Goal: Task Accomplishment & Management: Use online tool/utility

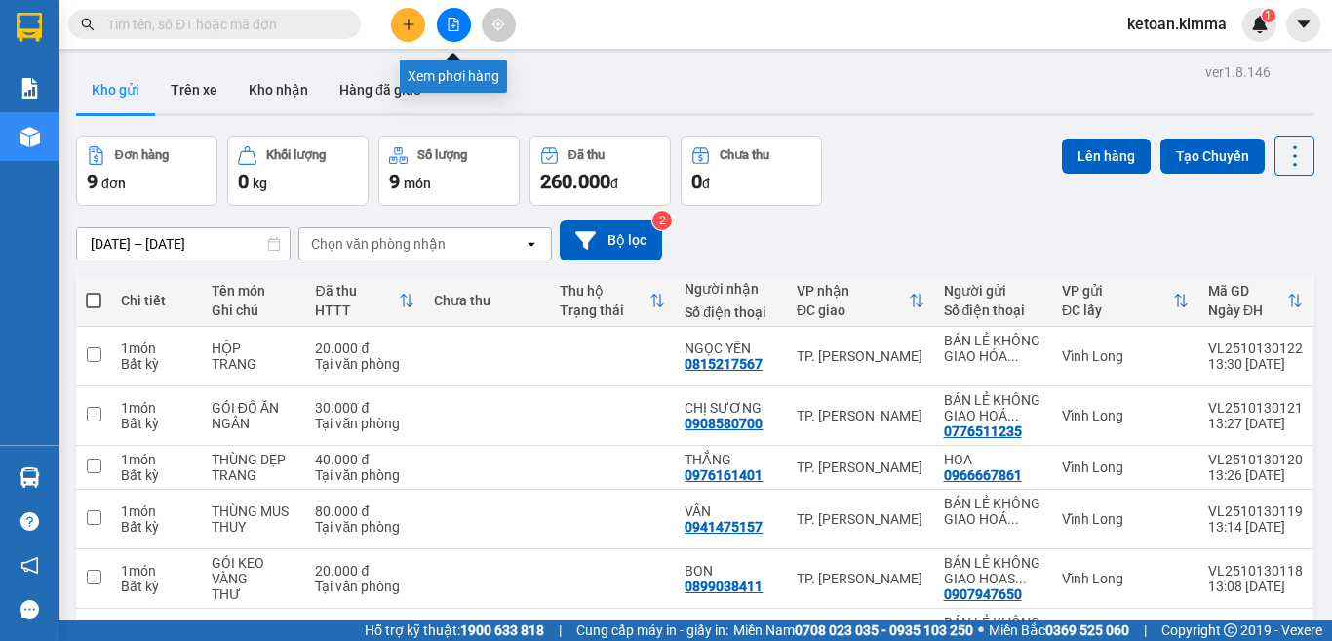
click at [448, 20] on icon "file-add" at bounding box center [454, 25] width 14 height 14
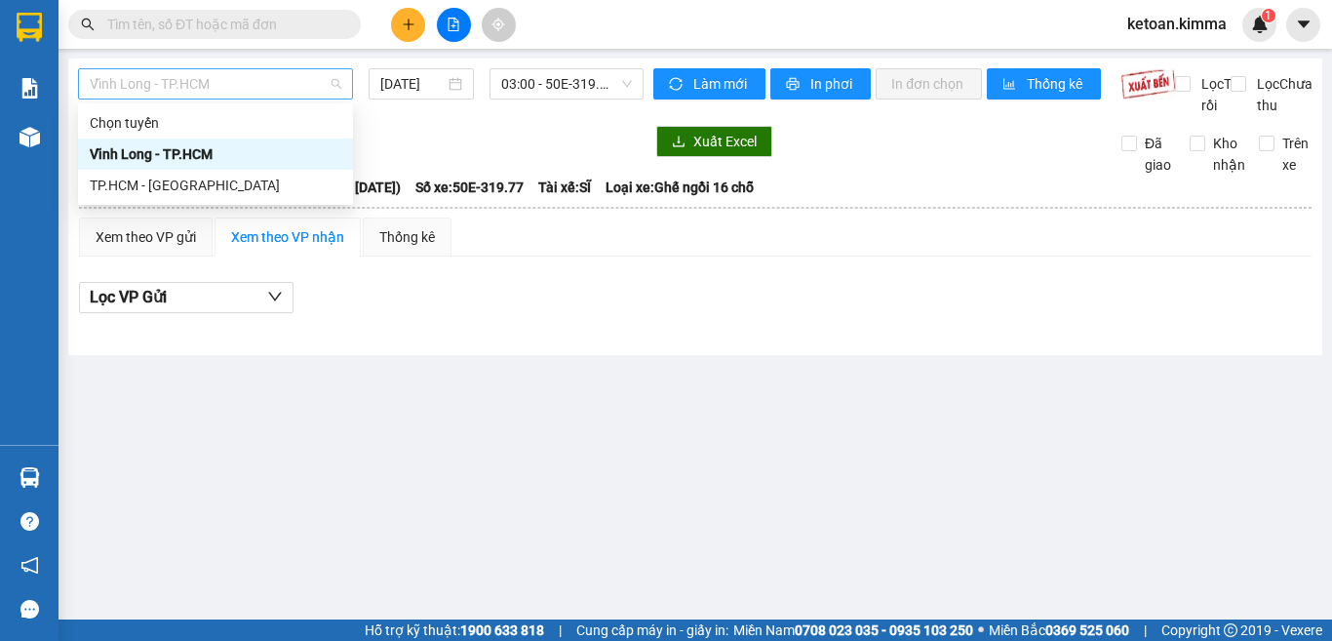
click at [278, 91] on span "Vĩnh Long - TP.HCM" at bounding box center [216, 83] width 252 height 29
click at [161, 193] on div "TP.HCM - [GEOGRAPHIC_DATA]" at bounding box center [216, 185] width 252 height 21
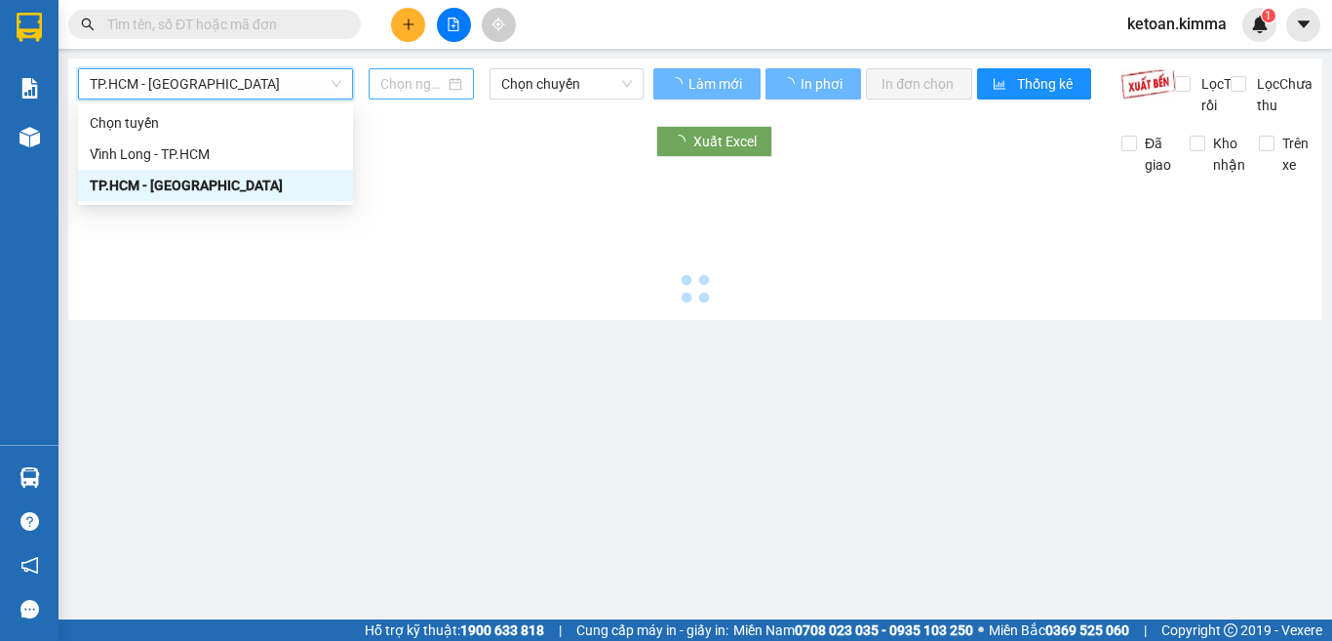
type input "[DATE]"
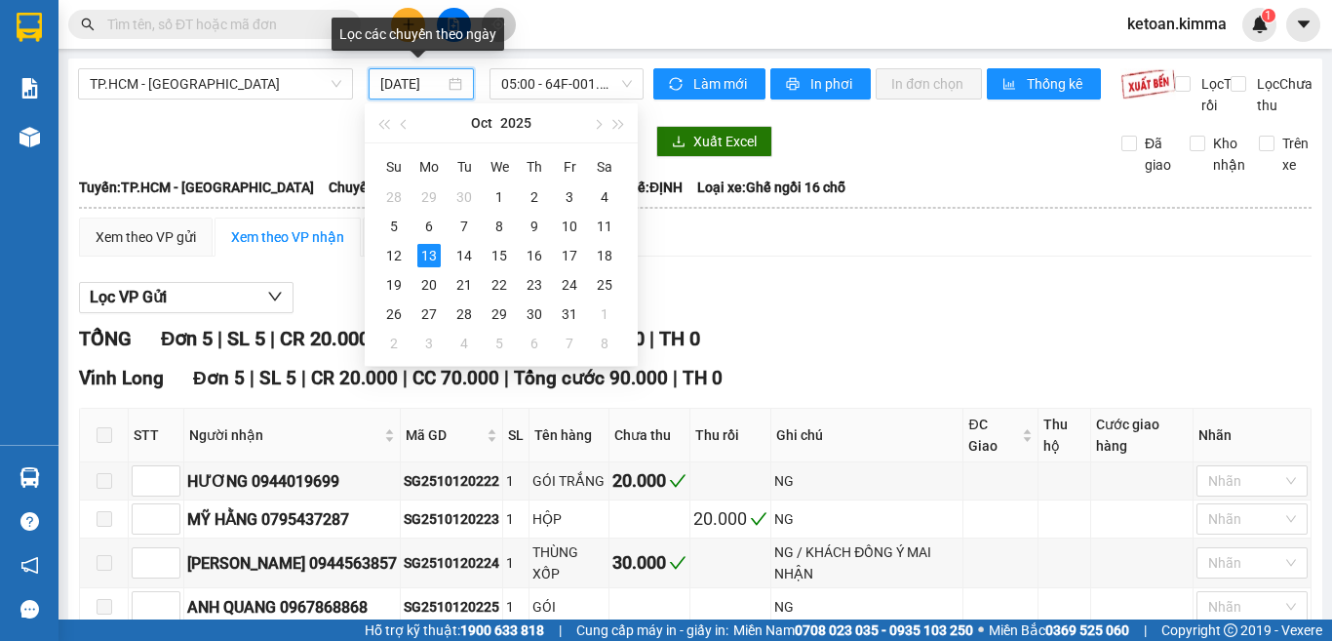
click at [414, 94] on input "[DATE]" at bounding box center [412, 83] width 64 height 21
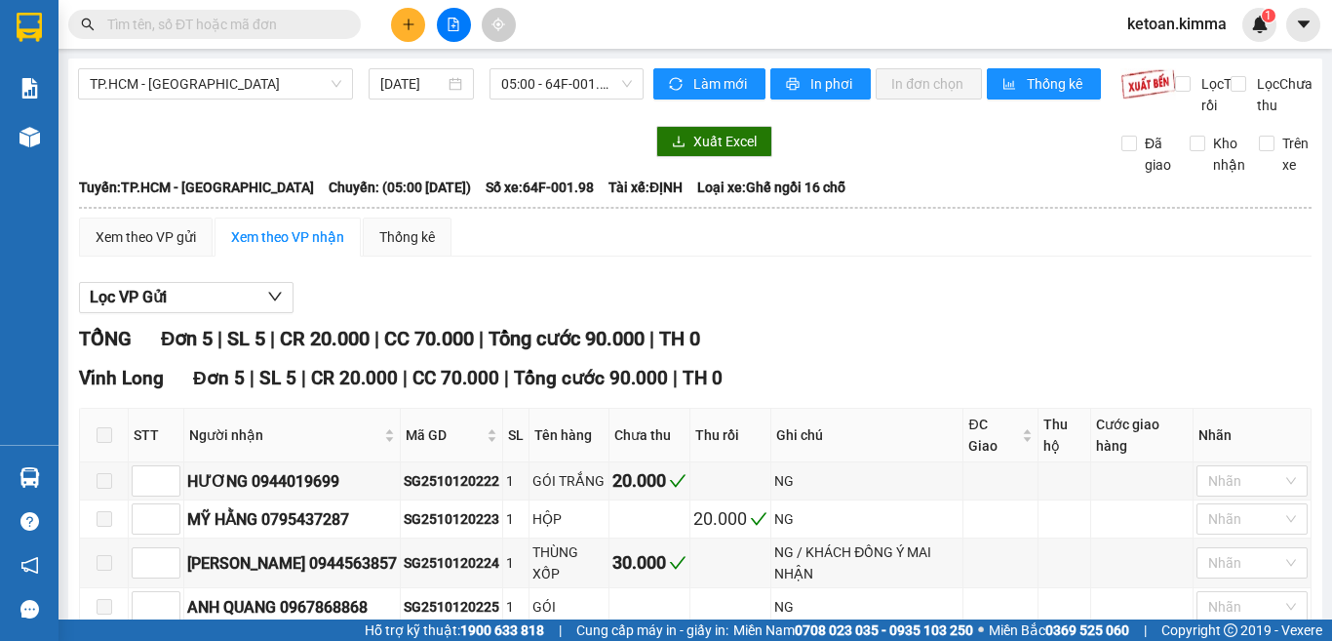
drag, startPoint x: 280, startPoint y: 160, endPoint x: 420, endPoint y: 123, distance: 145.3
click at [289, 157] on div at bounding box center [361, 141] width 566 height 31
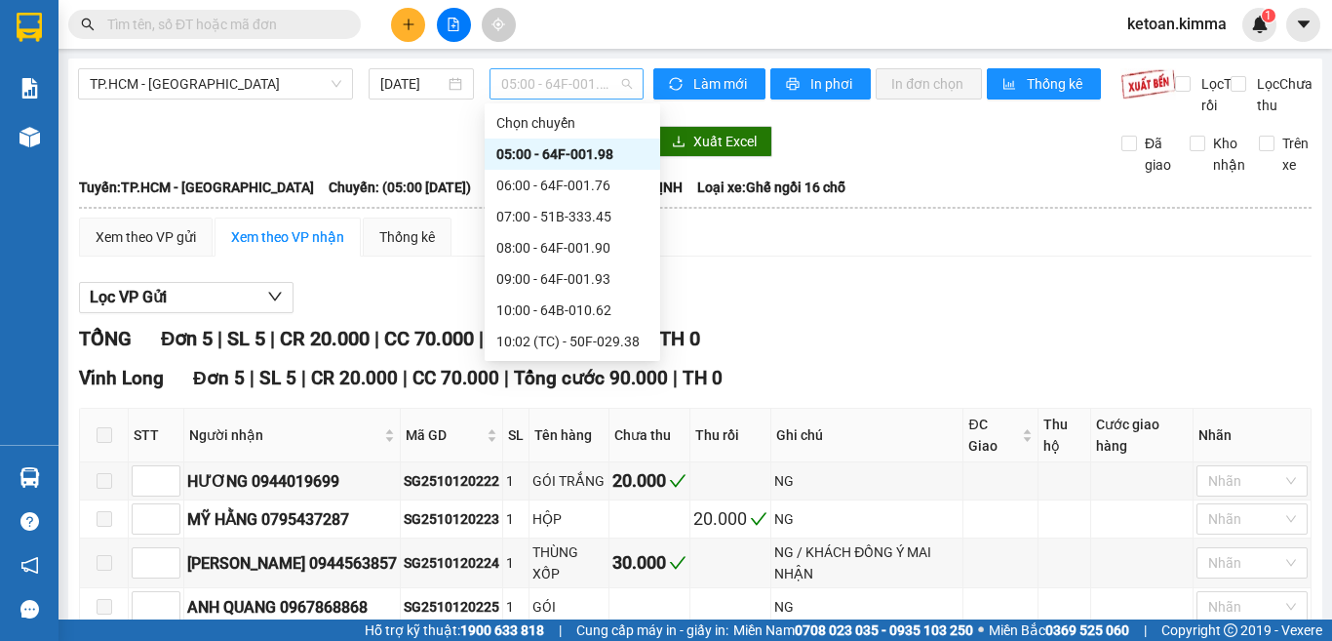
click at [533, 82] on span "05:00 - 64F-001.98" at bounding box center [566, 83] width 131 height 29
click at [577, 282] on div "09:00 - 64F-001.93" at bounding box center [572, 278] width 152 height 21
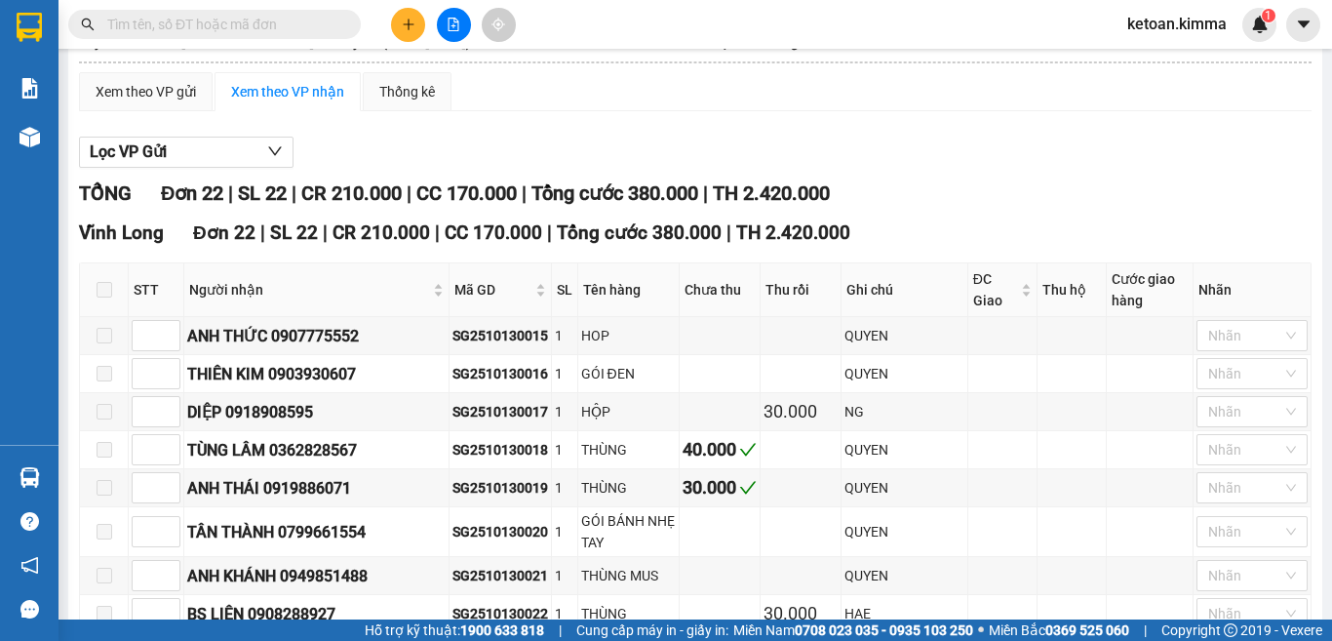
scroll to position [293, 0]
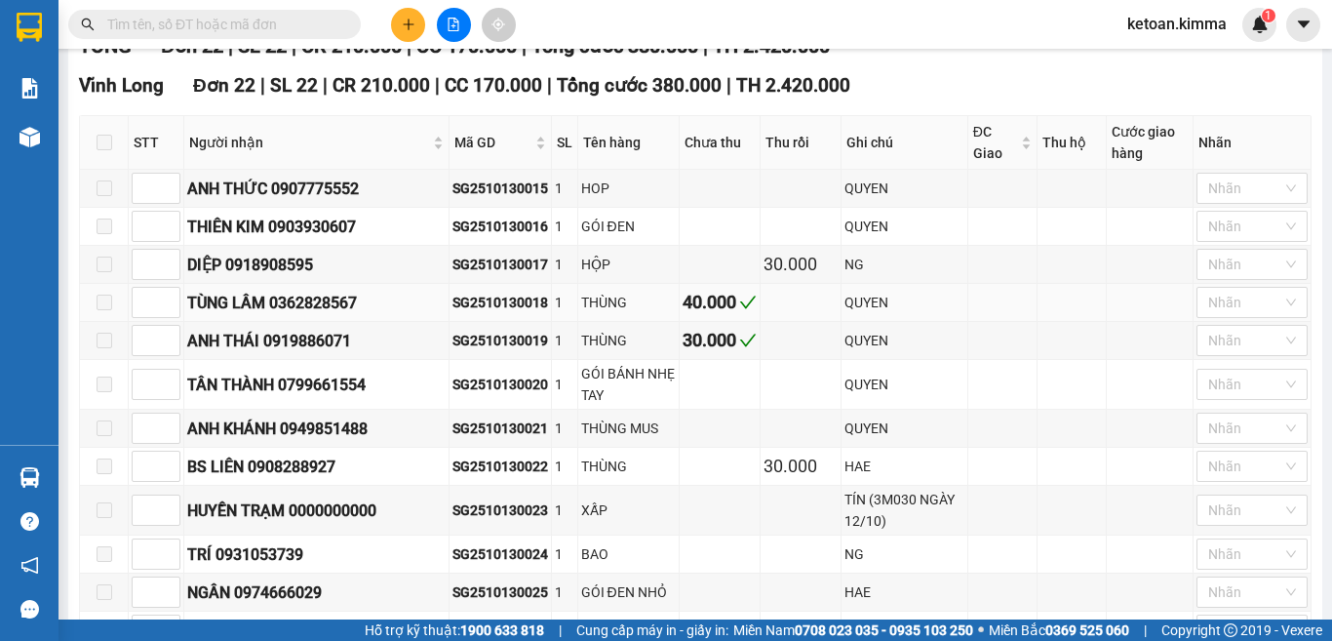
click at [499, 313] on div "SG2510130018" at bounding box center [501, 302] width 96 height 21
copy div "SG2510130018"
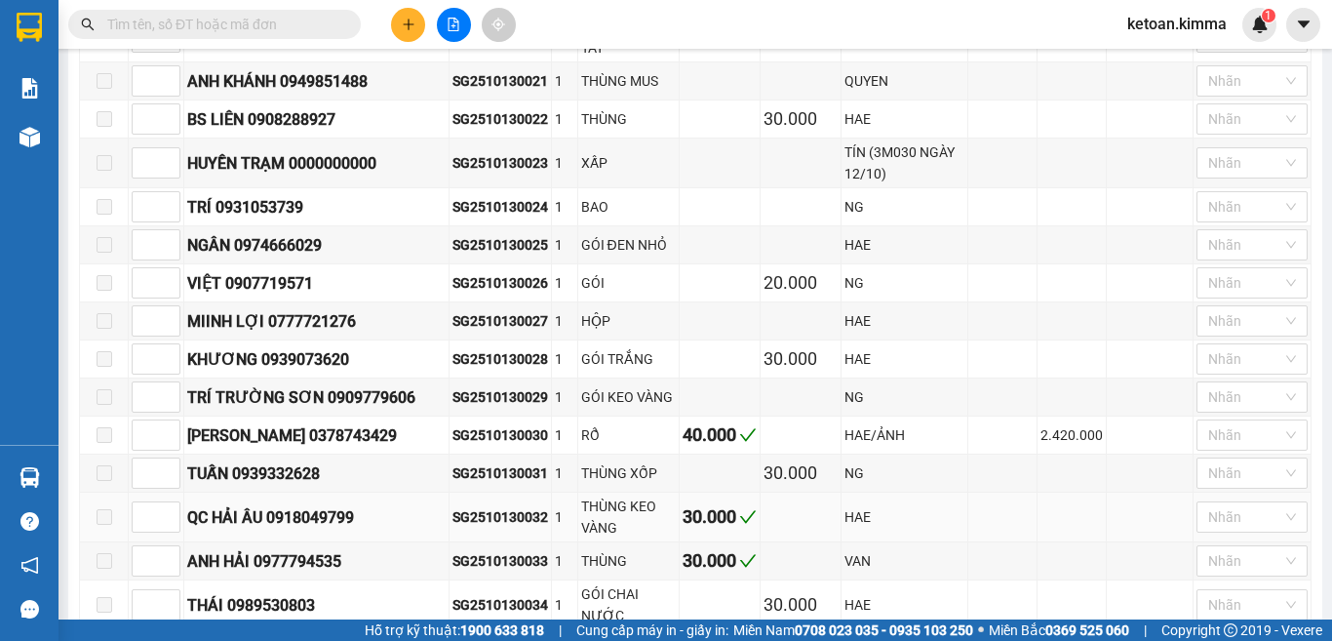
scroll to position [373, 0]
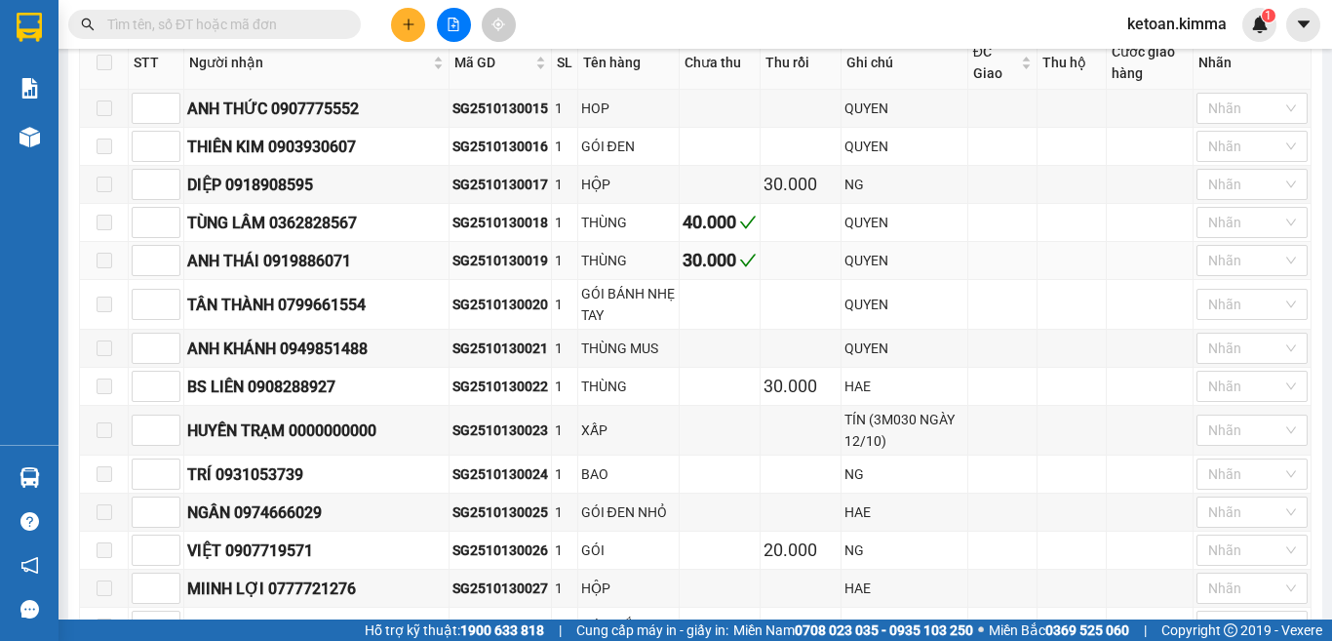
click at [508, 271] on div "SG2510130019" at bounding box center [501, 260] width 96 height 21
copy div "SG2510130019"
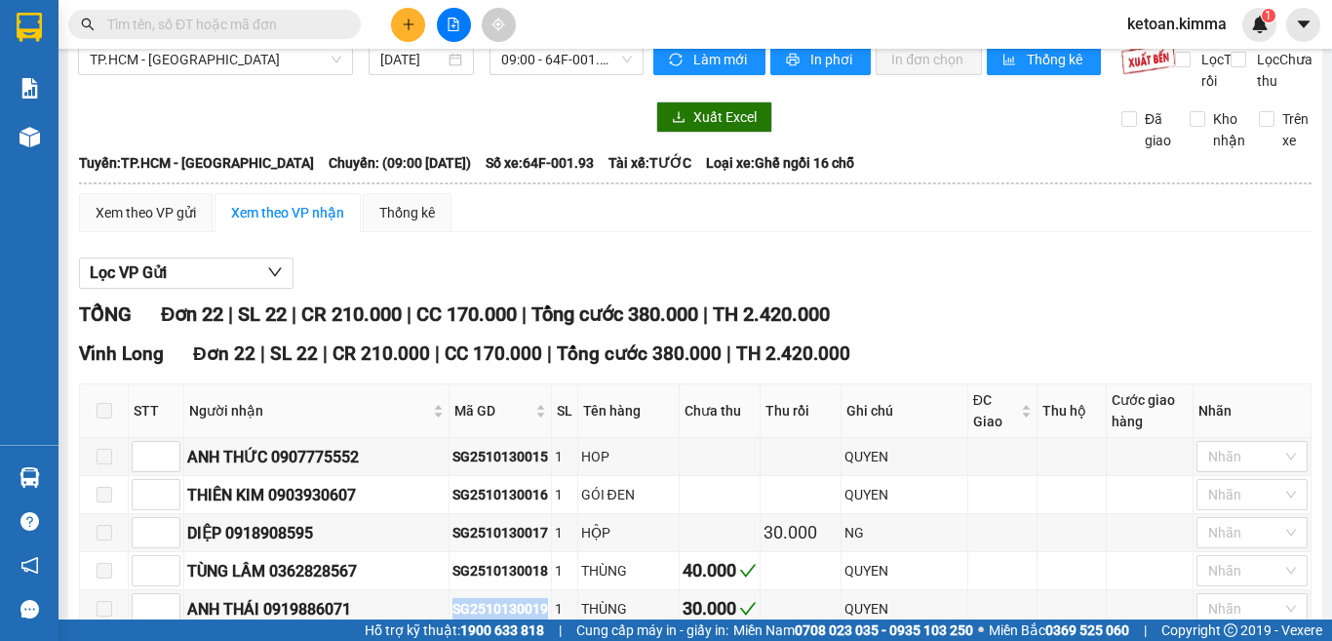
scroll to position [0, 0]
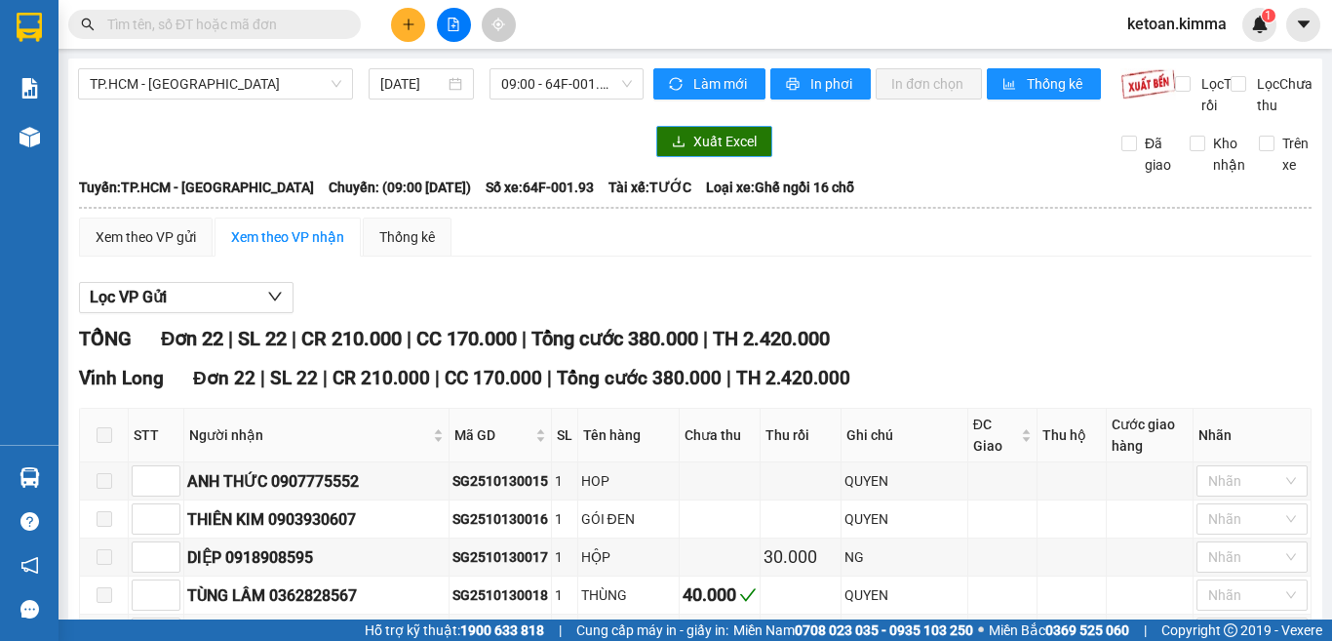
click at [694, 152] on span "Xuất Excel" at bounding box center [725, 141] width 63 height 21
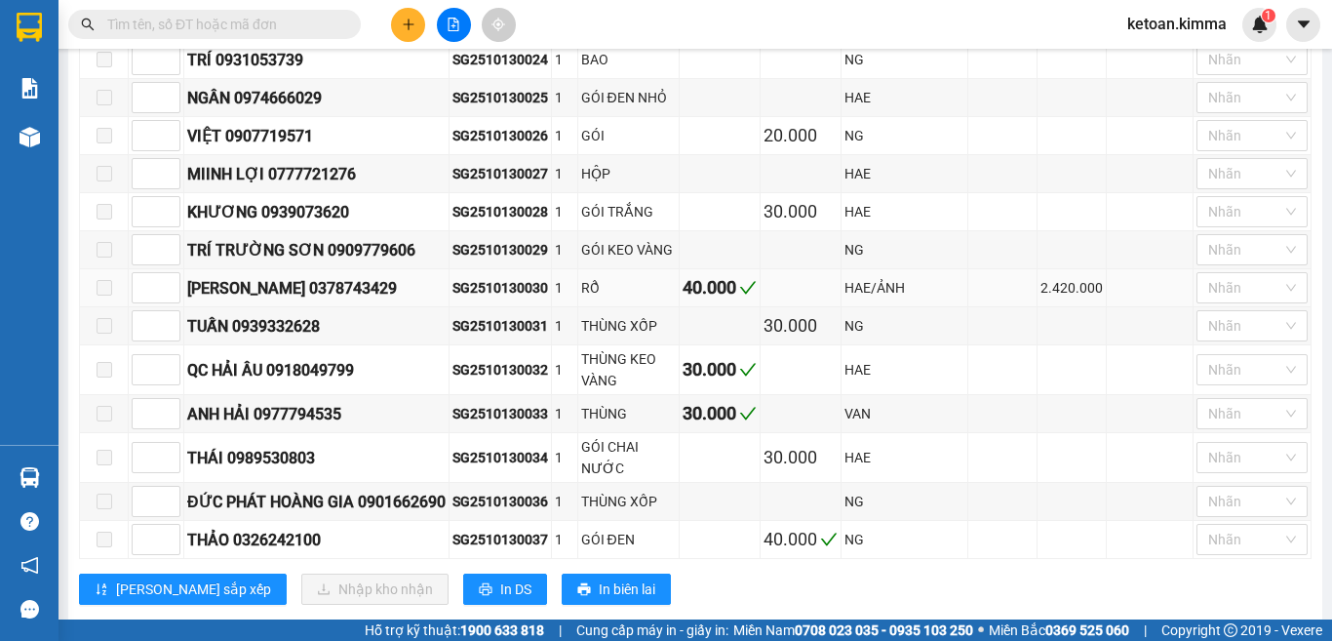
scroll to position [860, 0]
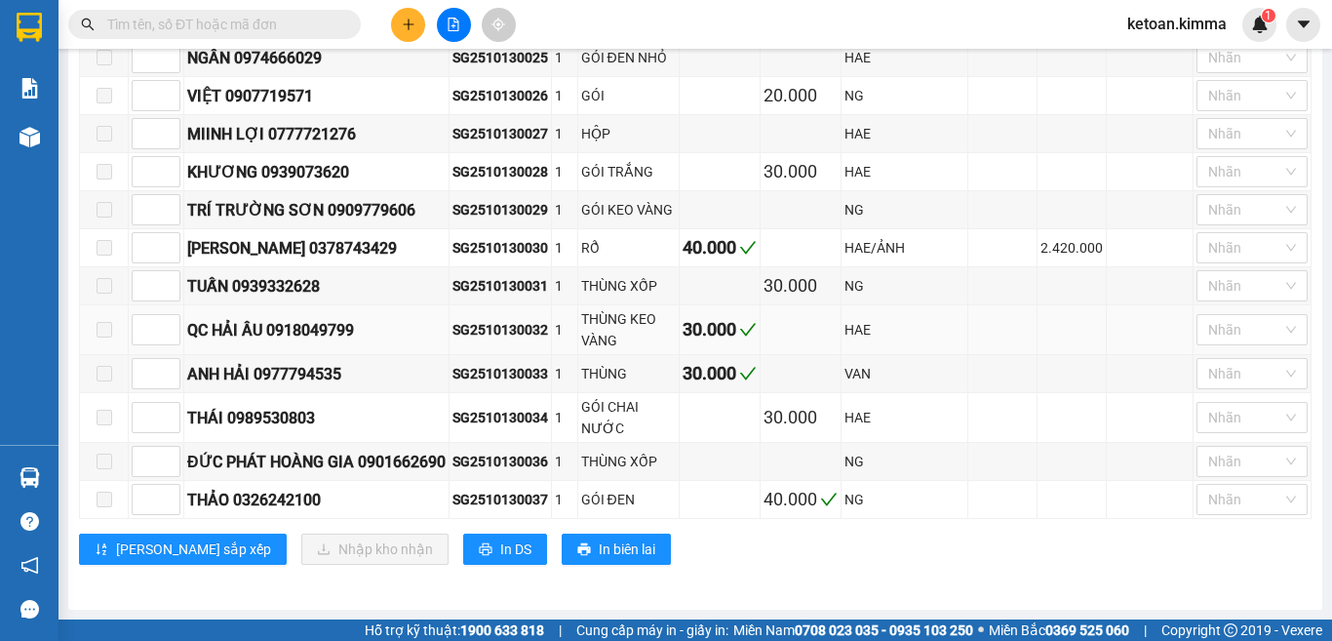
click at [492, 329] on div "SG2510130032" at bounding box center [501, 329] width 96 height 21
copy div "SG2510130032"
click at [512, 375] on div "SG2510130033" at bounding box center [501, 373] width 96 height 21
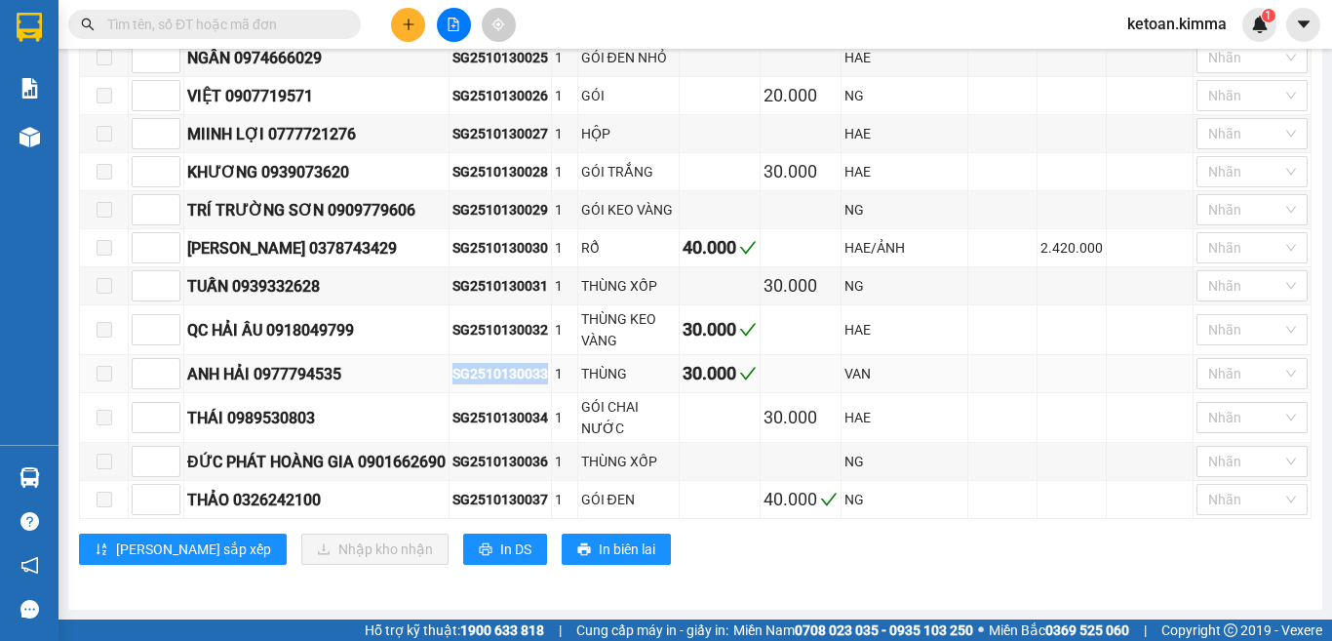
copy div "SG2510130033"
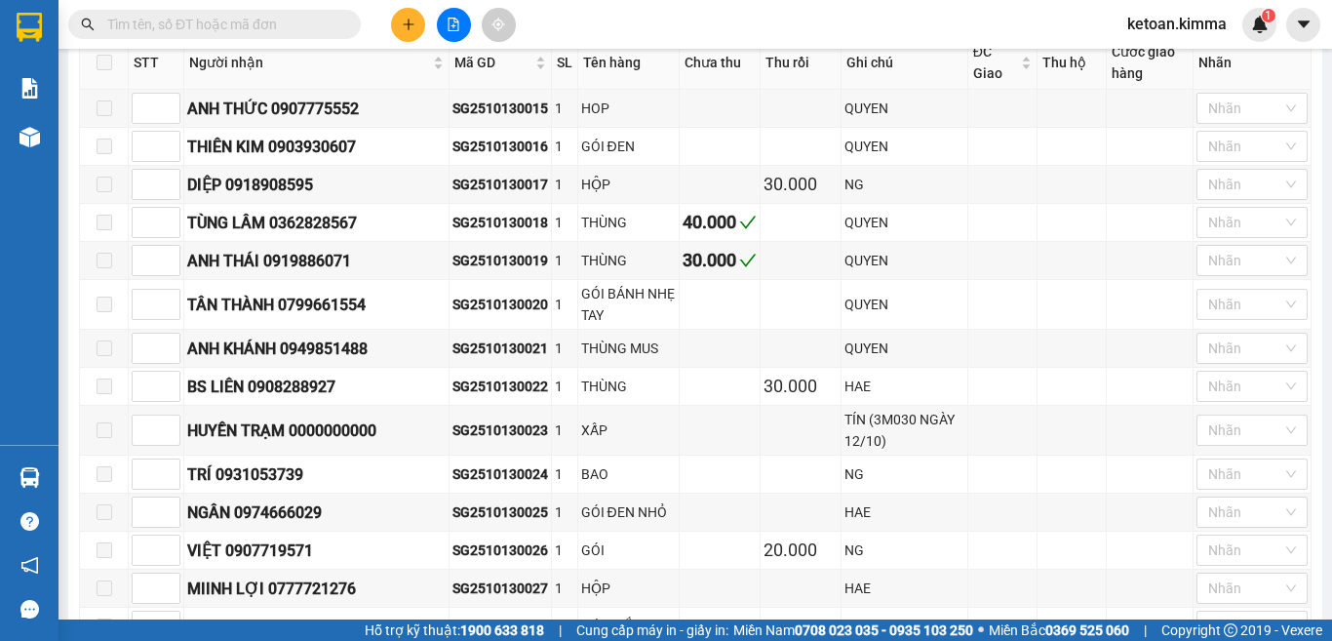
scroll to position [80, 0]
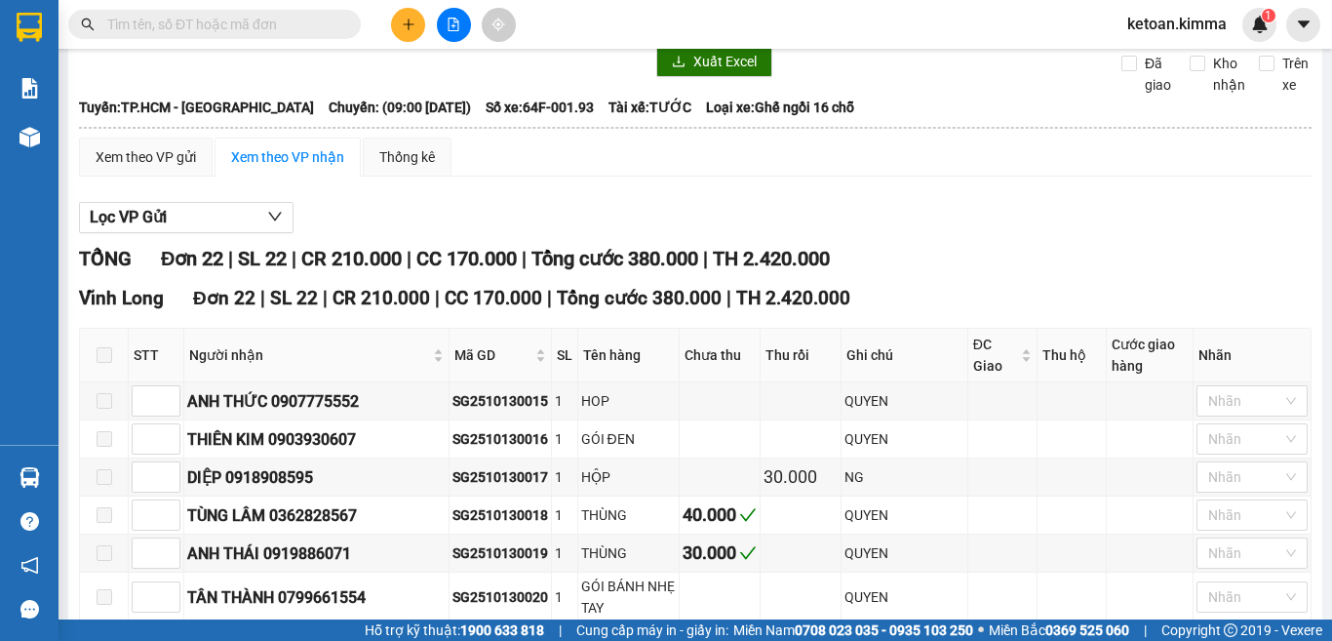
click at [235, 12] on span at bounding box center [214, 24] width 293 height 29
click at [241, 32] on input "text" at bounding box center [222, 24] width 230 height 21
paste input "SG2510130028"
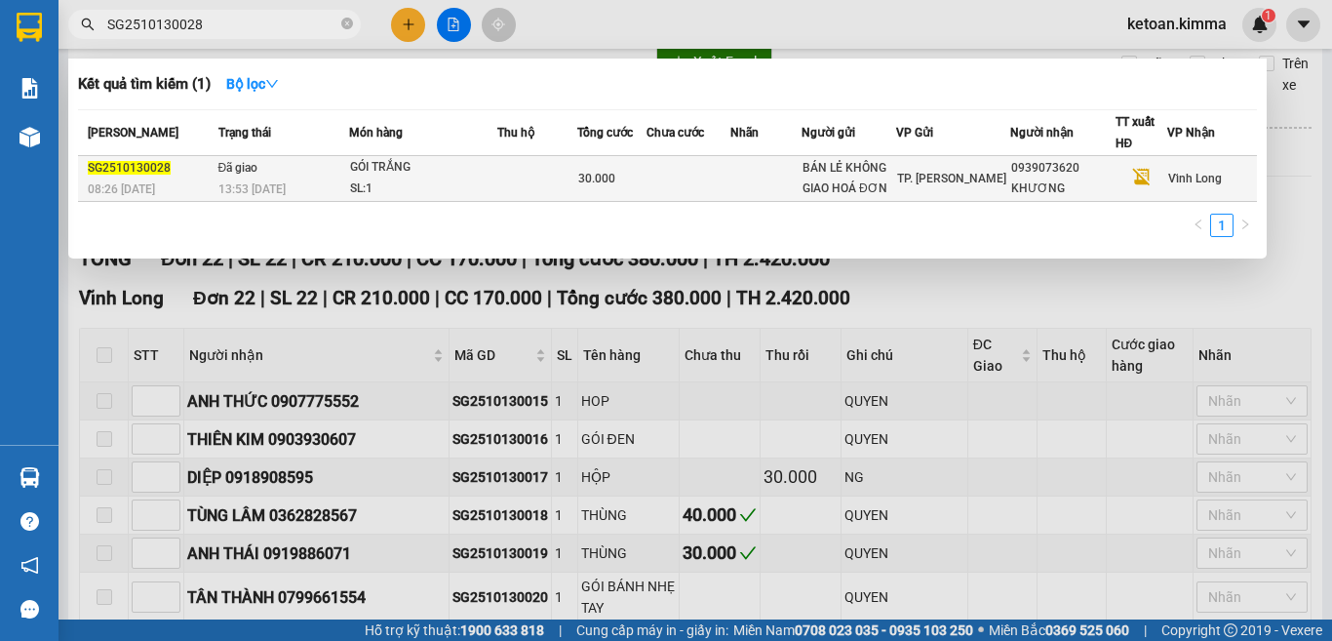
type input "SG2510130028"
click at [339, 167] on td "Đã giao 13:53 [DATE]" at bounding box center [282, 179] width 136 height 46
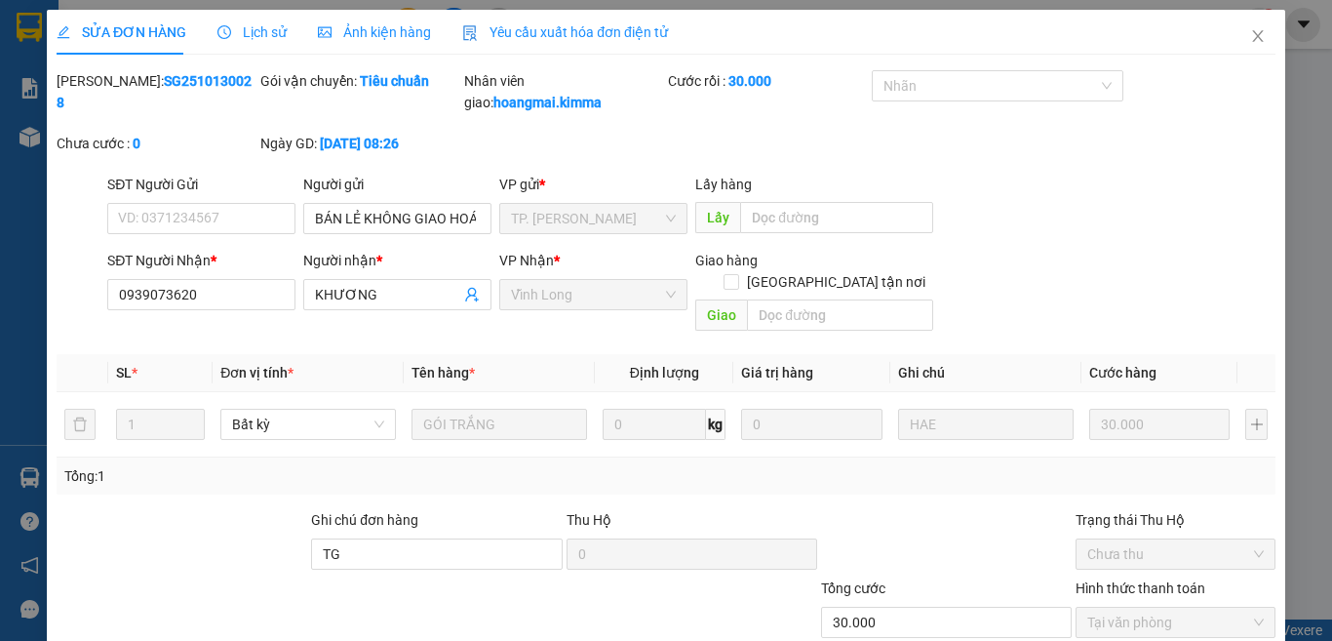
type input "BÁN LẺ KHÔNG GIAO HOÁ ĐƠN"
type input "0939073620"
type input "KHƯƠNG"
type input "TG"
type input "30.000"
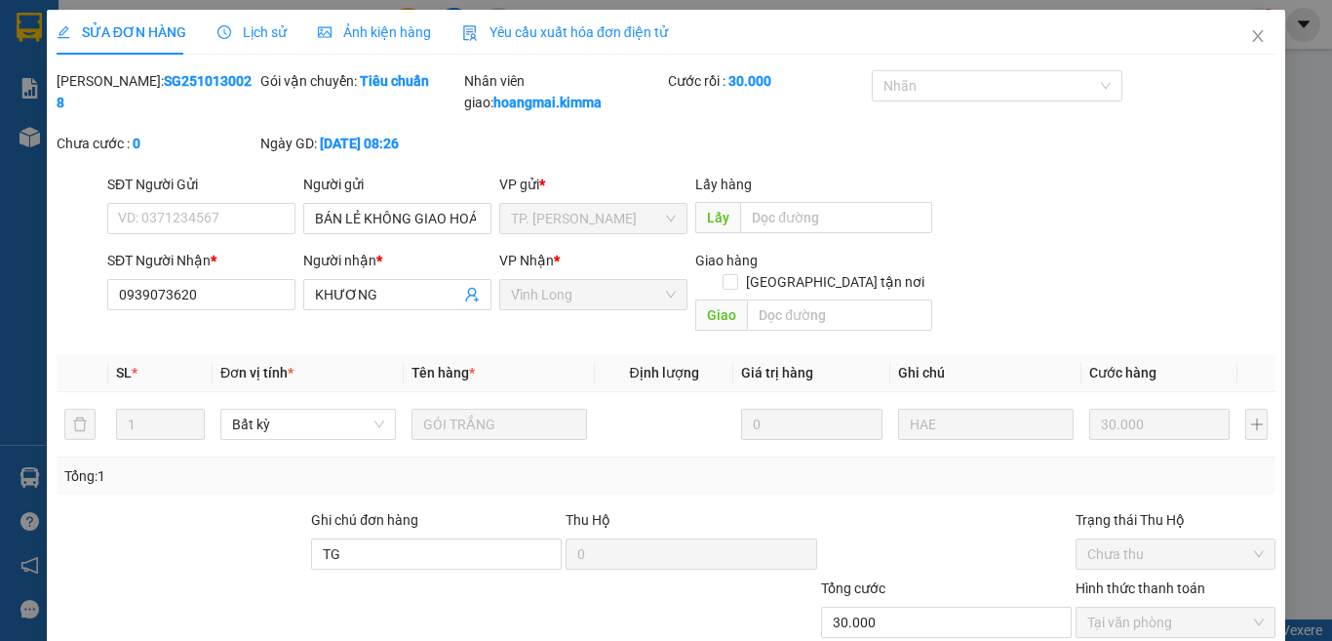
click at [579, 35] on span "Yêu cầu xuất hóa đơn điện tử" at bounding box center [565, 32] width 206 height 16
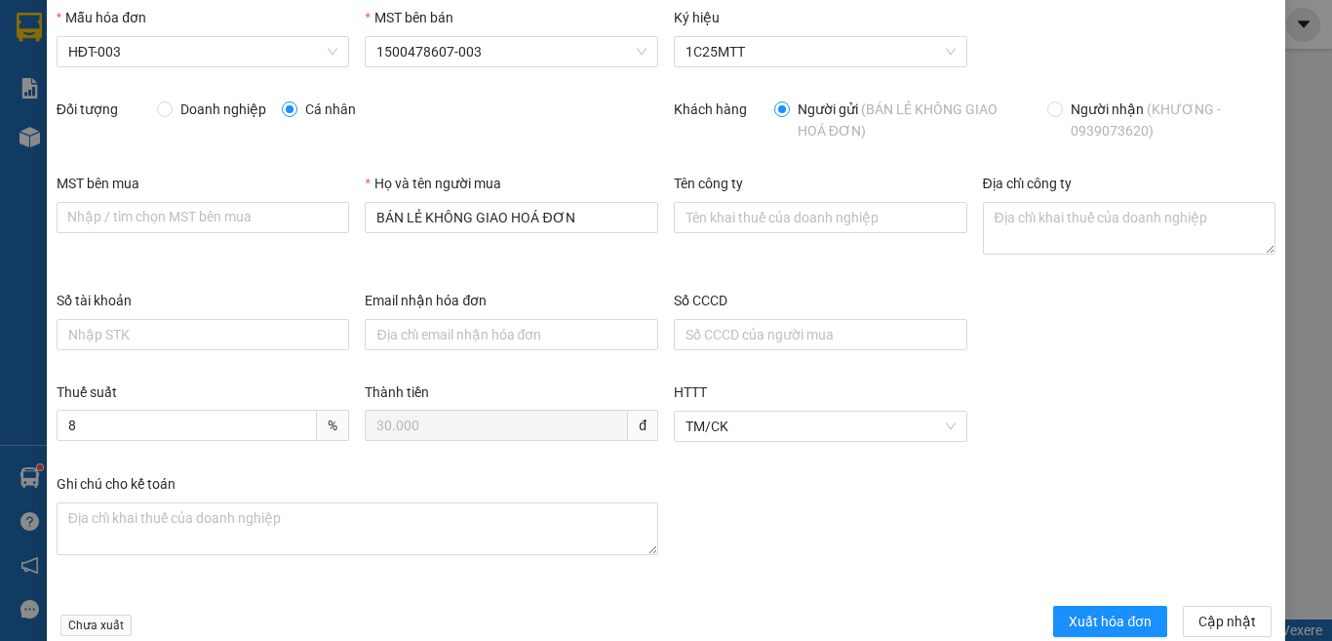
scroll to position [103, 0]
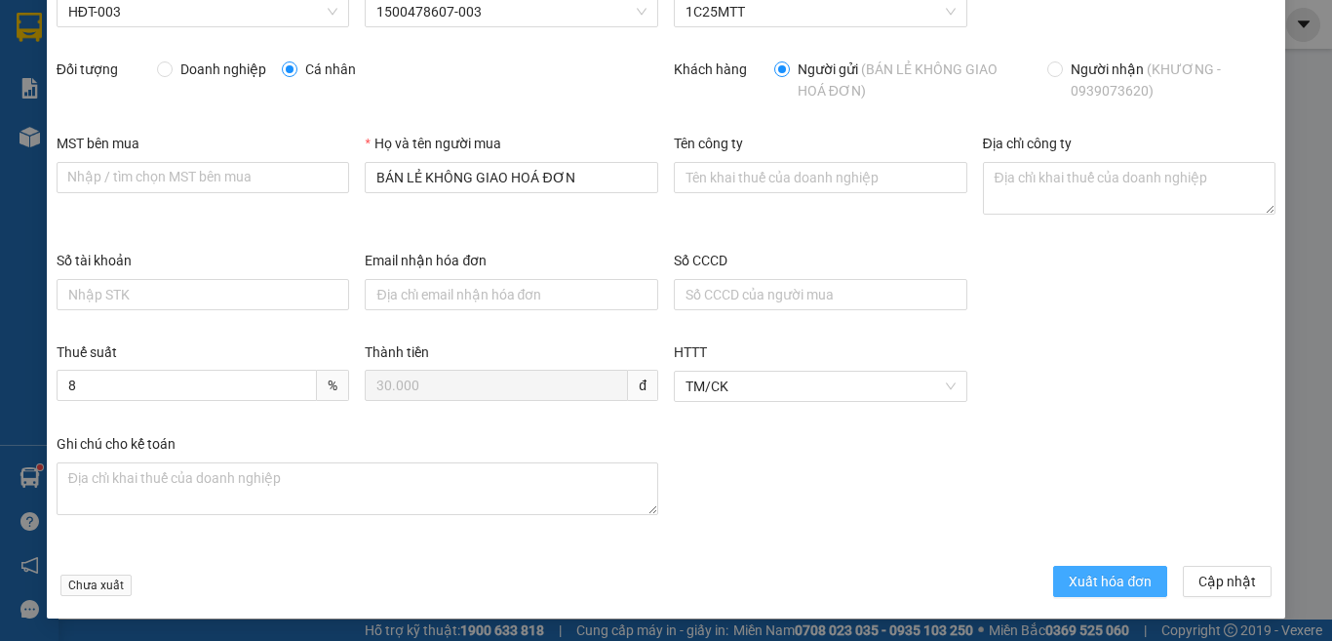
click at [1105, 584] on span "Xuất hóa đơn" at bounding box center [1110, 581] width 83 height 21
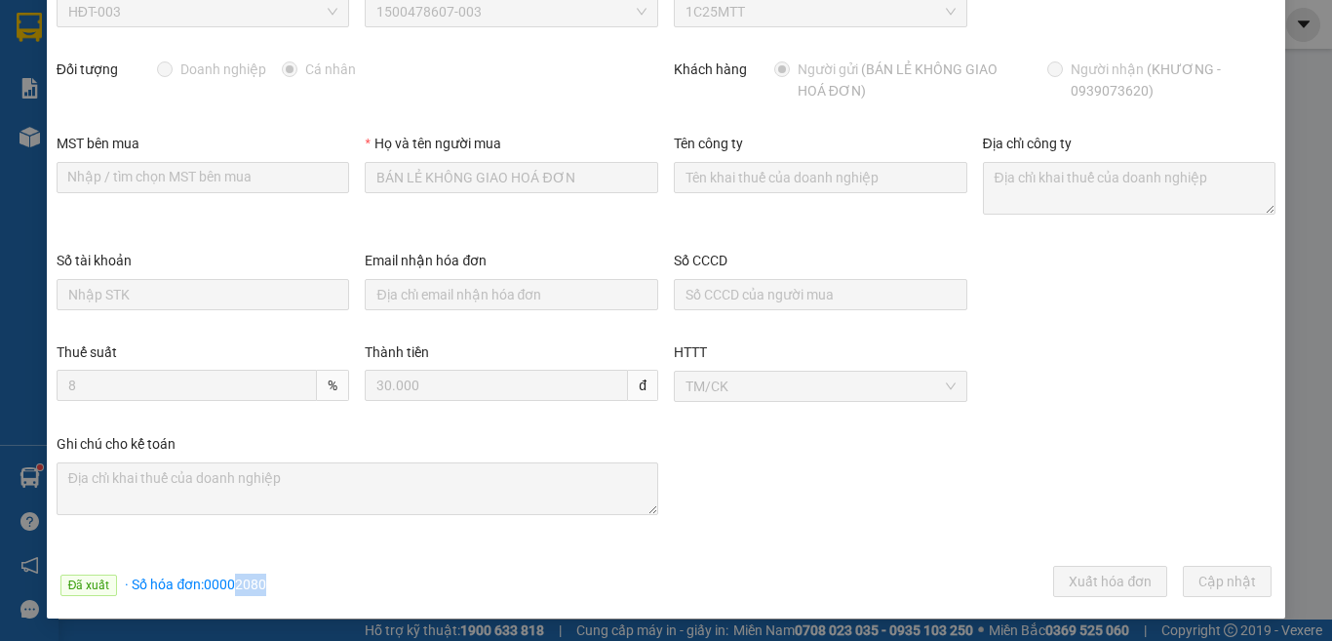
drag, startPoint x: 231, startPoint y: 586, endPoint x: 266, endPoint y: 586, distance: 35.1
click at [266, 586] on div "Đã xuất · Số hóa đơn: 00002080 Xuất hóa đơn Cập [GEOGRAPHIC_DATA]" at bounding box center [666, 585] width 1227 height 38
copy span "2080"
